Goal: Find specific page/section: Find specific page/section

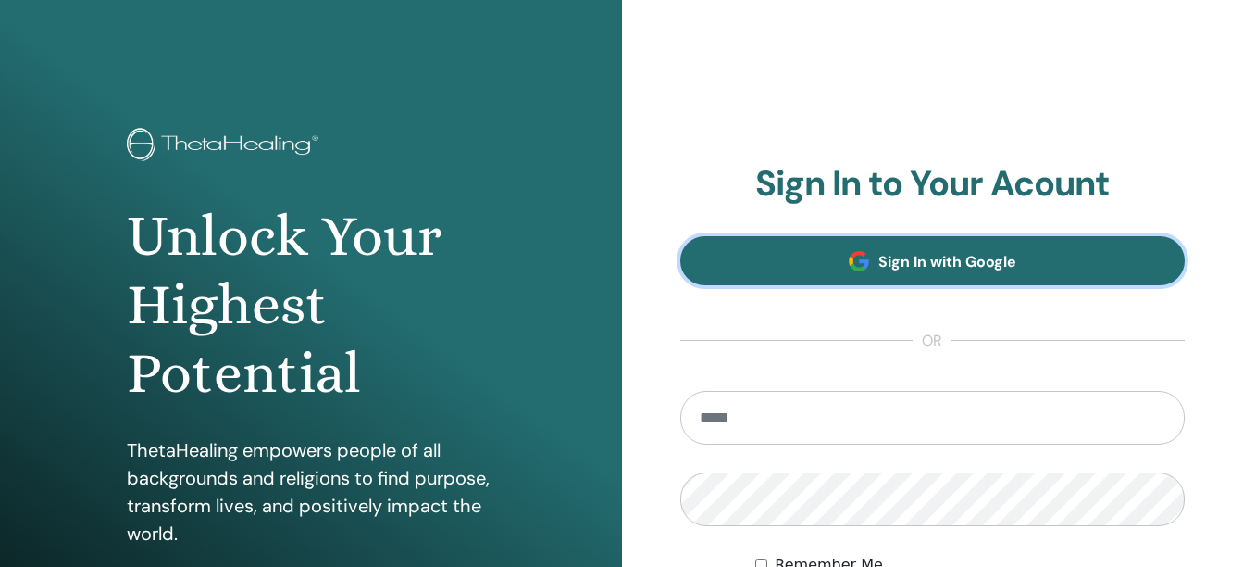
click at [935, 253] on span "Sign In with Google" at bounding box center [948, 261] width 138 height 19
